Goal: Task Accomplishment & Management: Use online tool/utility

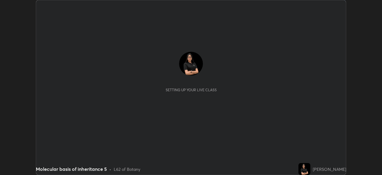
scroll to position [175, 382]
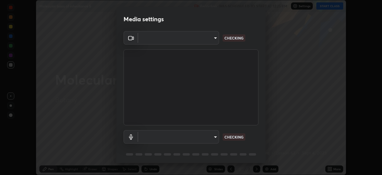
type input "26ea4645ce1167a88714ccf2a1c7b245e82c900ba769eb6e2bf526cec6792837"
click at [203, 136] on body "Erase all Molecular basis of inheritance 5 Recording WAS SCHEDULED TO START AT …" at bounding box center [191, 87] width 382 height 175
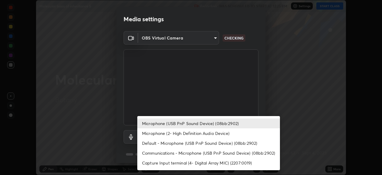
click at [205, 121] on li "Microphone (USB PnP Sound Device) (08bb:2902)" at bounding box center [208, 123] width 143 height 10
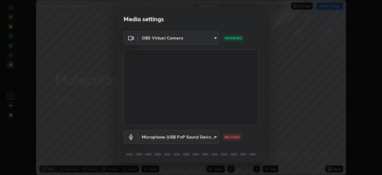
click at [206, 137] on body "Erase all Molecular basis of inheritance 5 Recording WAS SCHEDULED TO START AT …" at bounding box center [191, 87] width 382 height 175
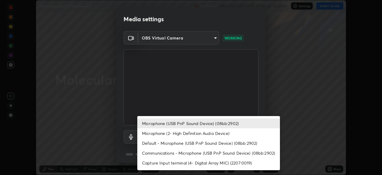
click at [209, 133] on li "Microphone (2- High Definition Audio Device)" at bounding box center [208, 133] width 143 height 10
type input "ef8aa637f57fc0333f9784769bf965df92e4fb51816de824fd7a6962ab809f6c"
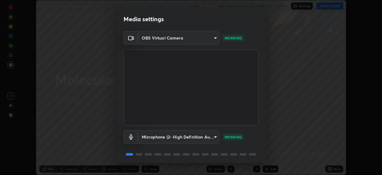
scroll to position [21, 0]
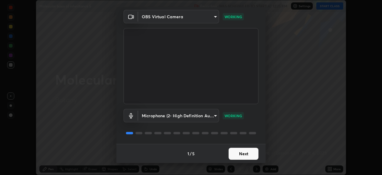
click at [237, 152] on button "Next" at bounding box center [244, 153] width 30 height 12
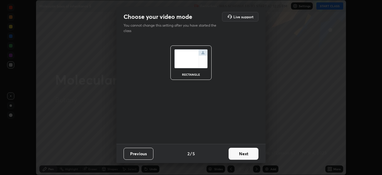
scroll to position [0, 0]
click at [243, 155] on button "Next" at bounding box center [244, 153] width 30 height 12
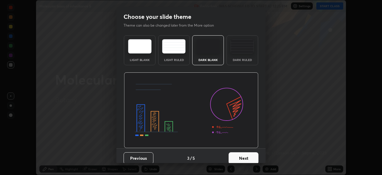
click at [240, 157] on button "Next" at bounding box center [244, 158] width 30 height 12
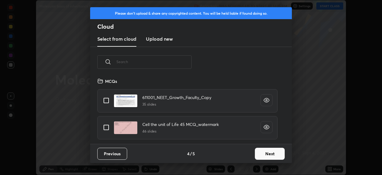
scroll to position [66, 192]
click at [259, 155] on button "Next" at bounding box center [270, 153] width 30 height 12
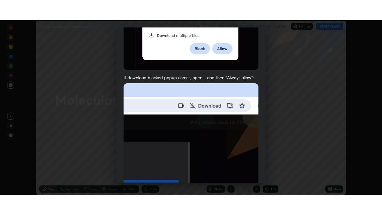
scroll to position [143, 0]
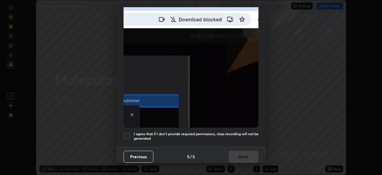
click at [125, 132] on div at bounding box center [127, 135] width 7 height 7
click at [239, 150] on button "Done" at bounding box center [244, 156] width 30 height 12
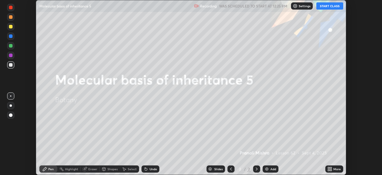
click at [333, 167] on div "More" at bounding box center [334, 168] width 18 height 7
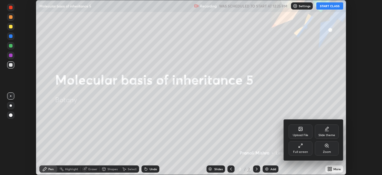
click at [301, 150] on div "Full screen" at bounding box center [300, 151] width 15 height 3
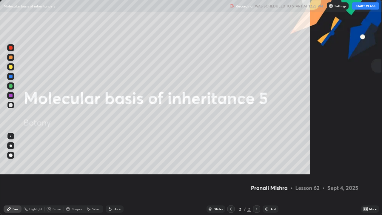
scroll to position [215, 382]
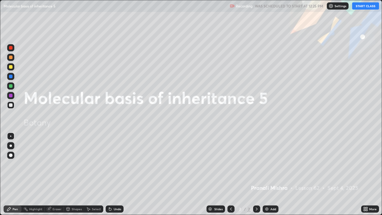
click at [362, 7] on button "START CLASS" at bounding box center [365, 5] width 27 height 7
click at [369, 174] on div "More" at bounding box center [370, 208] width 18 height 7
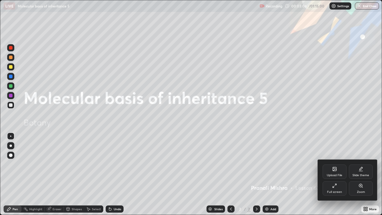
click at [338, 167] on div "Upload File" at bounding box center [335, 171] width 24 height 14
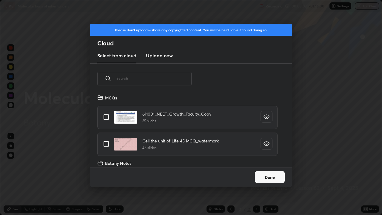
scroll to position [73, 192]
click at [179, 80] on input "text" at bounding box center [153, 78] width 75 height 25
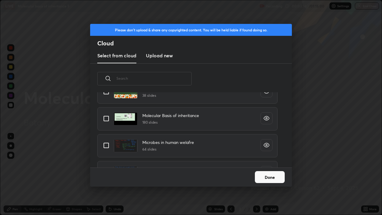
scroll to position [279, 0]
click at [105, 118] on input "grid" at bounding box center [106, 118] width 13 height 13
checkbox input "true"
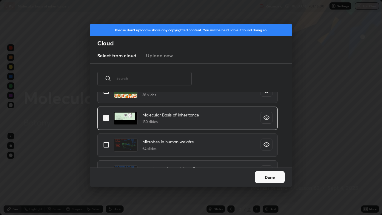
click at [275, 174] on button "Done" at bounding box center [270, 177] width 30 height 12
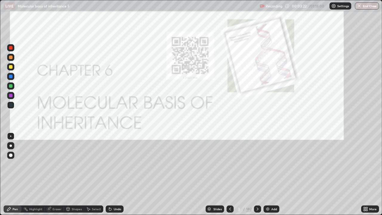
click at [249, 174] on div "182" at bounding box center [248, 208] width 5 height 5
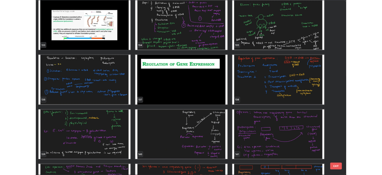
scroll to position [2953, 0]
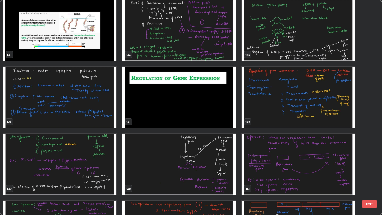
click at [224, 119] on img "grid" at bounding box center [178, 97] width 113 height 61
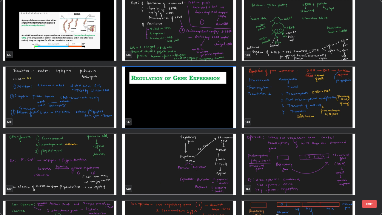
click at [223, 120] on img "grid" at bounding box center [178, 97] width 113 height 61
click at [221, 121] on img "grid" at bounding box center [178, 97] width 113 height 61
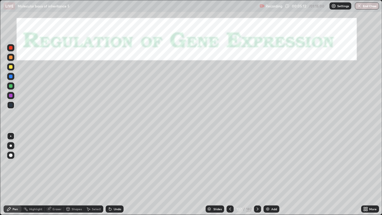
click at [11, 146] on div at bounding box center [11, 145] width 2 height 2
click at [11, 155] on div at bounding box center [11, 155] width 4 height 4
click at [13, 67] on div at bounding box center [10, 66] width 7 height 7
click at [257, 174] on div at bounding box center [257, 208] width 7 height 7
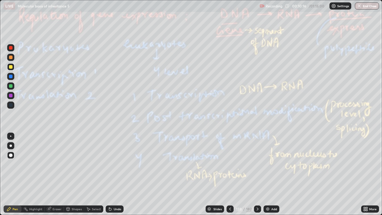
click at [256, 174] on icon at bounding box center [257, 209] width 5 height 5
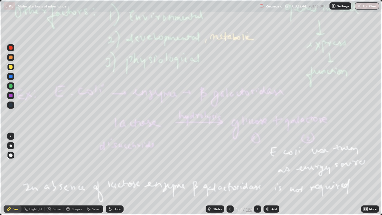
click at [118, 174] on div "Undo" at bounding box center [115, 208] width 18 height 7
click at [116, 174] on div "Undo" at bounding box center [115, 208] width 18 height 7
click at [116, 174] on div "Undo" at bounding box center [117, 208] width 7 height 3
click at [116, 174] on div "Undo" at bounding box center [115, 208] width 18 height 7
click at [257, 174] on icon at bounding box center [257, 209] width 5 height 5
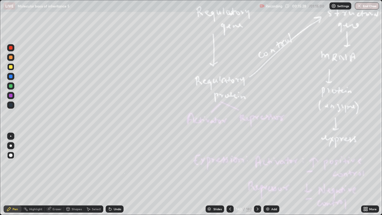
click at [257, 174] on icon at bounding box center [257, 209] width 5 height 5
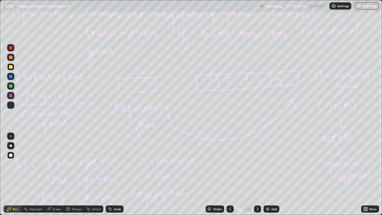
click at [229, 174] on icon at bounding box center [230, 209] width 5 height 5
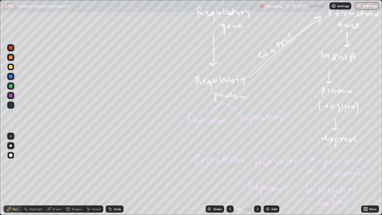
click at [230, 174] on icon at bounding box center [230, 209] width 5 height 5
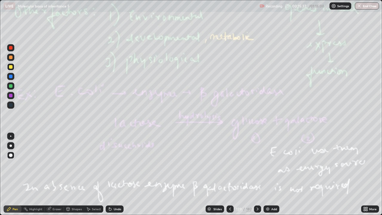
click at [231, 174] on div at bounding box center [229, 208] width 7 height 7
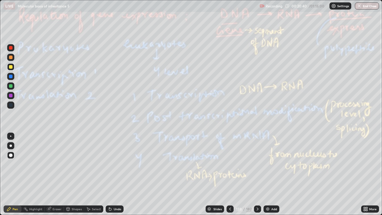
click at [256, 174] on div at bounding box center [257, 208] width 7 height 7
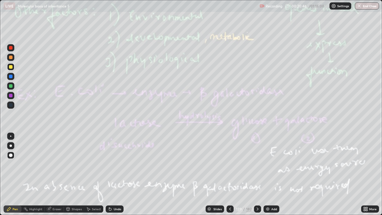
click at [228, 174] on icon at bounding box center [230, 209] width 5 height 5
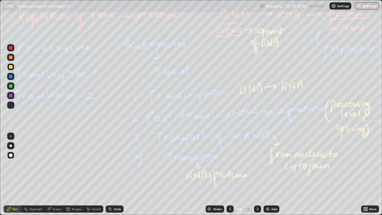
click at [257, 174] on icon at bounding box center [258, 208] width 2 height 3
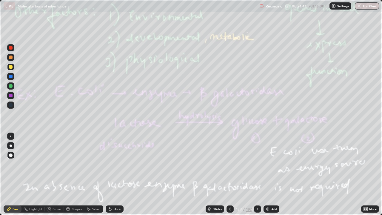
click at [374, 174] on div "More" at bounding box center [372, 208] width 7 height 3
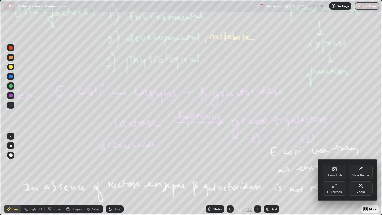
click at [344, 174] on div "Full screen" at bounding box center [335, 188] width 24 height 14
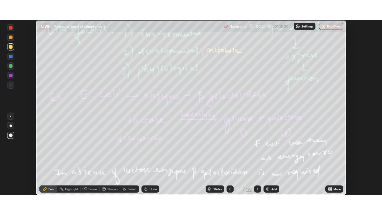
scroll to position [29667, 29459]
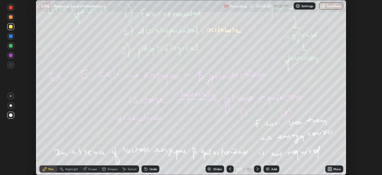
click at [336, 168] on div "More" at bounding box center [336, 168] width 7 height 3
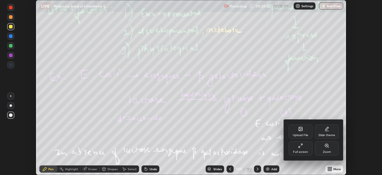
click at [332, 150] on div "Zoom" at bounding box center [327, 148] width 24 height 14
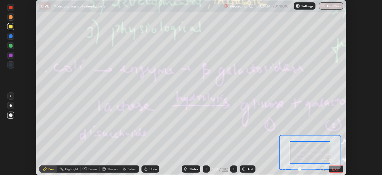
click at [341, 169] on button "EXIT" at bounding box center [336, 168] width 14 height 7
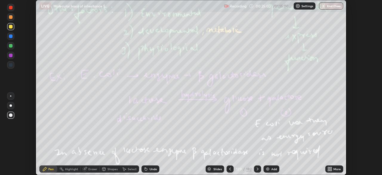
click at [332, 169] on icon at bounding box center [329, 168] width 5 height 5
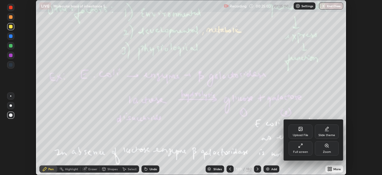
click at [303, 154] on div "Full screen" at bounding box center [301, 148] width 24 height 14
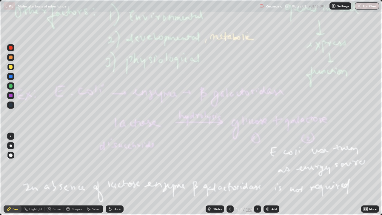
scroll to position [215, 382]
click at [257, 174] on icon at bounding box center [257, 209] width 5 height 5
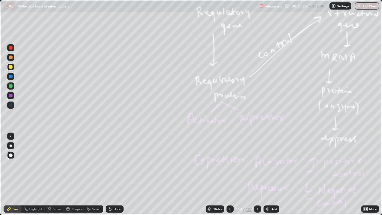
click at [257, 174] on icon at bounding box center [258, 208] width 2 height 3
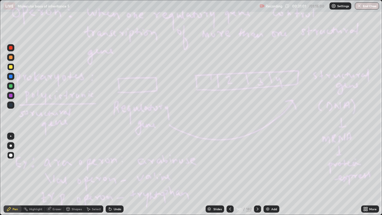
click at [229, 174] on div at bounding box center [229, 208] width 7 height 7
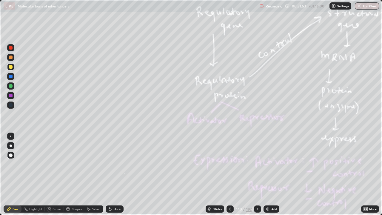
click at [257, 174] on icon at bounding box center [257, 209] width 5 height 5
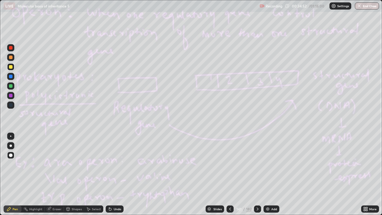
click at [257, 174] on icon at bounding box center [257, 209] width 5 height 5
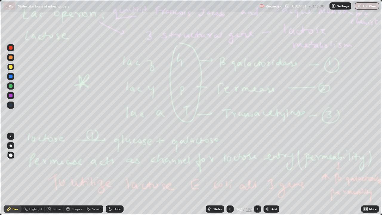
click at [229, 174] on icon at bounding box center [230, 209] width 5 height 5
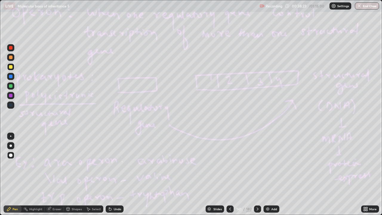
click at [257, 174] on icon at bounding box center [257, 209] width 5 height 5
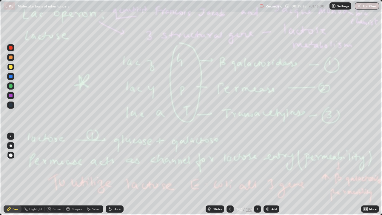
click at [255, 174] on icon at bounding box center [257, 209] width 5 height 5
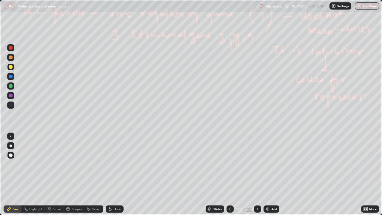
click at [258, 174] on icon at bounding box center [258, 208] width 2 height 3
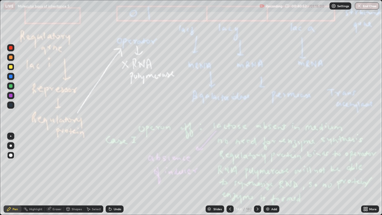
click at [118, 174] on div "Undo" at bounding box center [117, 208] width 7 height 3
click at [256, 174] on icon at bounding box center [257, 209] width 5 height 5
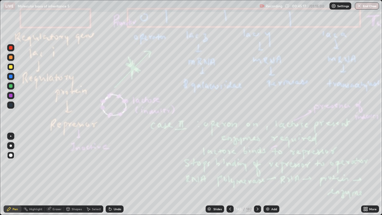
click at [258, 174] on icon at bounding box center [257, 209] width 5 height 5
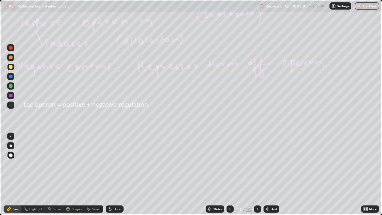
click at [229, 174] on icon at bounding box center [230, 209] width 5 height 5
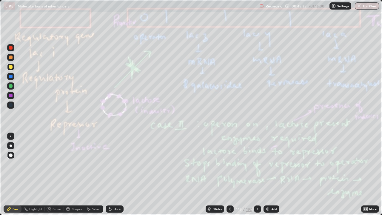
click at [257, 174] on div at bounding box center [257, 208] width 7 height 7
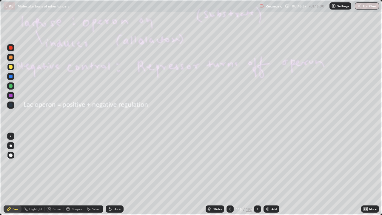
click at [257, 174] on icon at bounding box center [257, 209] width 5 height 5
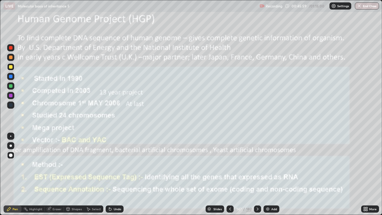
click at [229, 174] on icon at bounding box center [230, 209] width 5 height 5
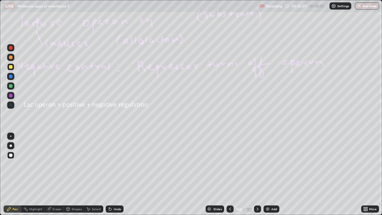
click at [226, 174] on div at bounding box center [229, 208] width 7 height 7
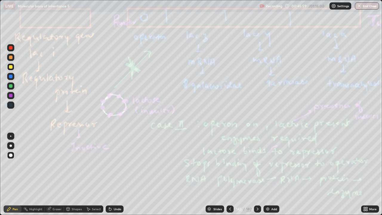
click at [226, 174] on div at bounding box center [229, 208] width 7 height 7
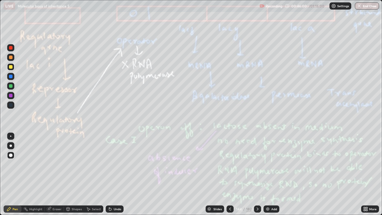
click at [228, 174] on icon at bounding box center [230, 209] width 5 height 5
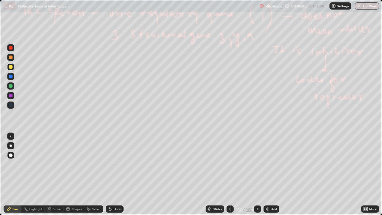
click at [227, 174] on div at bounding box center [229, 208] width 7 height 7
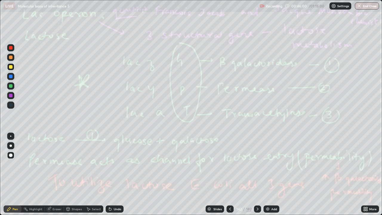
click at [222, 174] on div "Slides" at bounding box center [215, 208] width 19 height 7
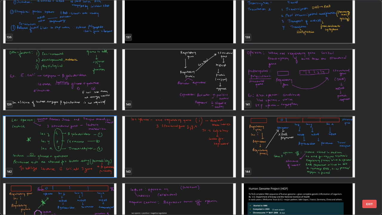
scroll to position [3037, 0]
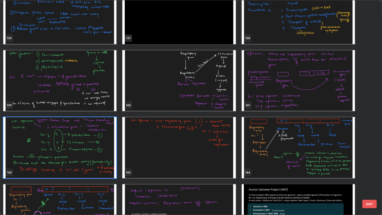
click at [296, 97] on img "grid" at bounding box center [298, 80] width 113 height 61
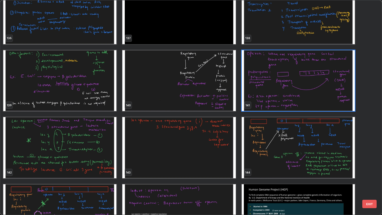
click at [297, 97] on img "grid" at bounding box center [298, 80] width 113 height 61
click at [298, 97] on img "grid" at bounding box center [298, 80] width 113 height 61
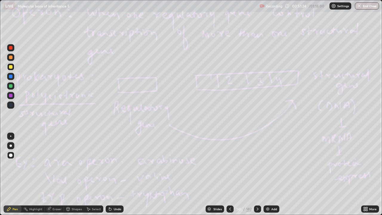
click at [257, 174] on icon at bounding box center [258, 208] width 2 height 3
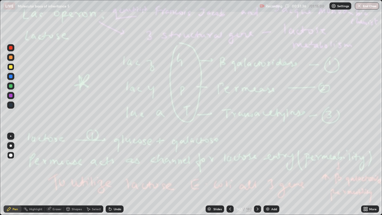
click at [53, 174] on div "Eraser" at bounding box center [57, 208] width 9 height 3
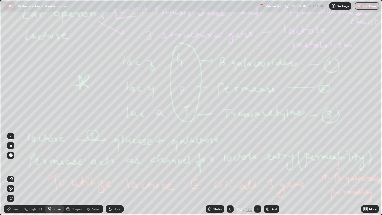
click at [12, 174] on icon at bounding box center [11, 188] width 3 height 3
click at [17, 174] on div "Pen" at bounding box center [15, 208] width 5 height 3
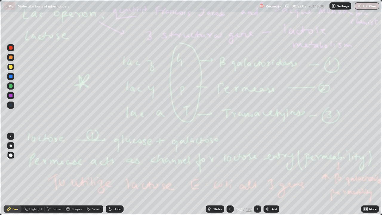
click at [115, 174] on div "Undo" at bounding box center [117, 208] width 7 height 3
click at [257, 174] on icon at bounding box center [257, 209] width 5 height 5
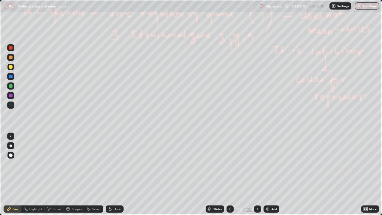
click at [257, 174] on icon at bounding box center [257, 209] width 5 height 5
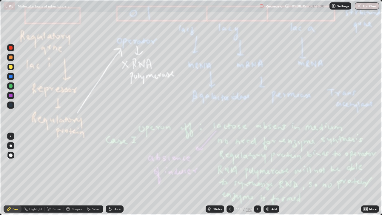
click at [250, 174] on div "182" at bounding box center [248, 208] width 5 height 5
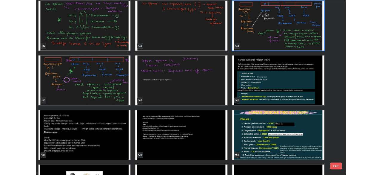
scroll to position [3154, 0]
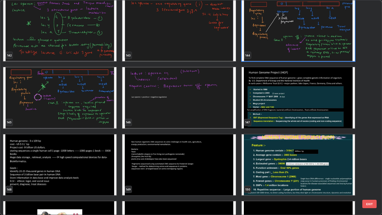
click at [63, 119] on img "grid" at bounding box center [59, 97] width 113 height 61
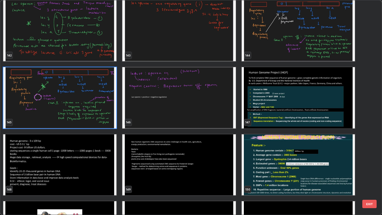
click at [65, 119] on img "grid" at bounding box center [59, 97] width 113 height 61
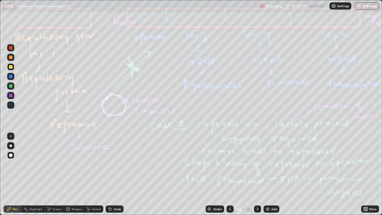
click at [64, 120] on img "grid" at bounding box center [59, 97] width 113 height 61
click at [369, 174] on div "More" at bounding box center [370, 208] width 18 height 7
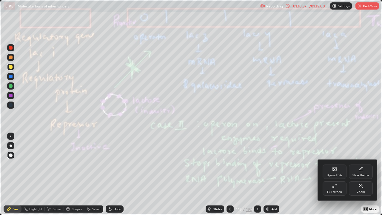
click at [337, 174] on div "Full screen" at bounding box center [335, 188] width 24 height 14
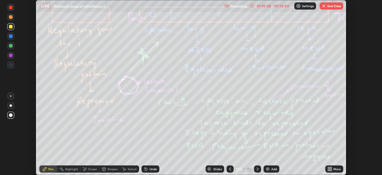
scroll to position [29667, 29459]
click at [258, 169] on icon at bounding box center [257, 168] width 5 height 5
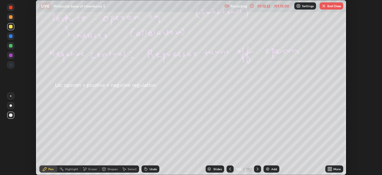
click at [256, 167] on icon at bounding box center [257, 168] width 5 height 5
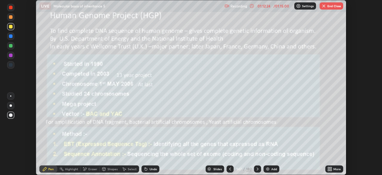
click at [257, 169] on icon at bounding box center [257, 168] width 5 height 5
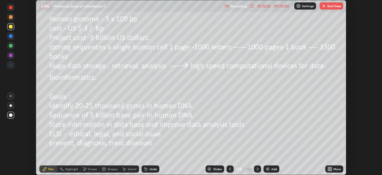
click at [258, 171] on div at bounding box center [257, 168] width 7 height 7
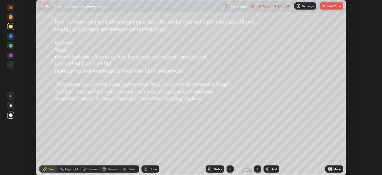
click at [258, 173] on div at bounding box center [257, 169] width 7 height 12
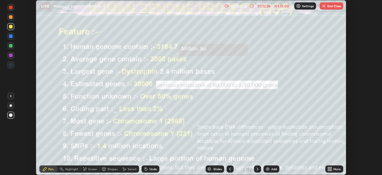
click at [256, 172] on div at bounding box center [257, 169] width 7 height 12
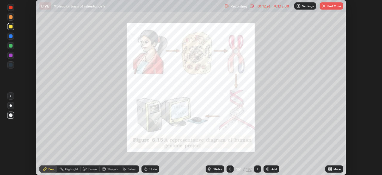
click at [256, 171] on icon at bounding box center [257, 168] width 5 height 5
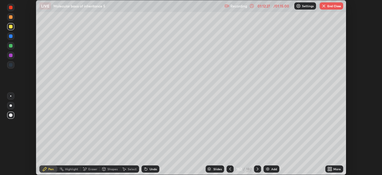
click at [256, 171] on icon at bounding box center [257, 168] width 5 height 5
click at [256, 168] on icon at bounding box center [257, 168] width 5 height 5
click at [258, 169] on icon at bounding box center [258, 168] width 2 height 3
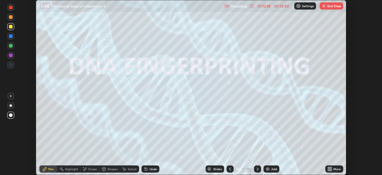
click at [257, 169] on icon at bounding box center [257, 168] width 5 height 5
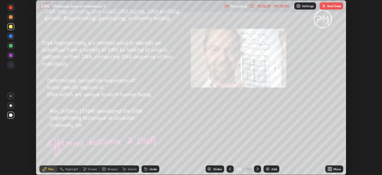
click at [248, 169] on div "182" at bounding box center [248, 168] width 5 height 5
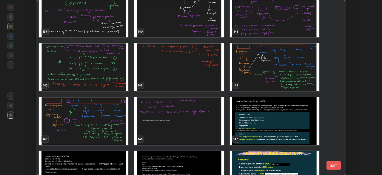
scroll to position [2479, 0]
click at [334, 165] on button "EXIT" at bounding box center [333, 165] width 14 height 8
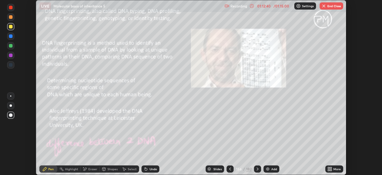
click at [273, 166] on div "Add" at bounding box center [271, 168] width 16 height 7
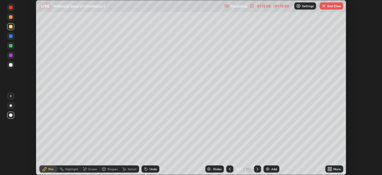
click at [333, 8] on button "End Class" at bounding box center [332, 5] width 24 height 7
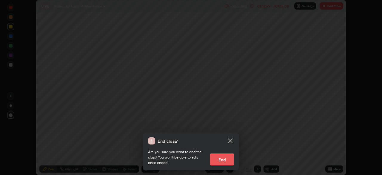
click at [221, 156] on button "End" at bounding box center [222, 159] width 24 height 12
